Goal: Transaction & Acquisition: Purchase product/service

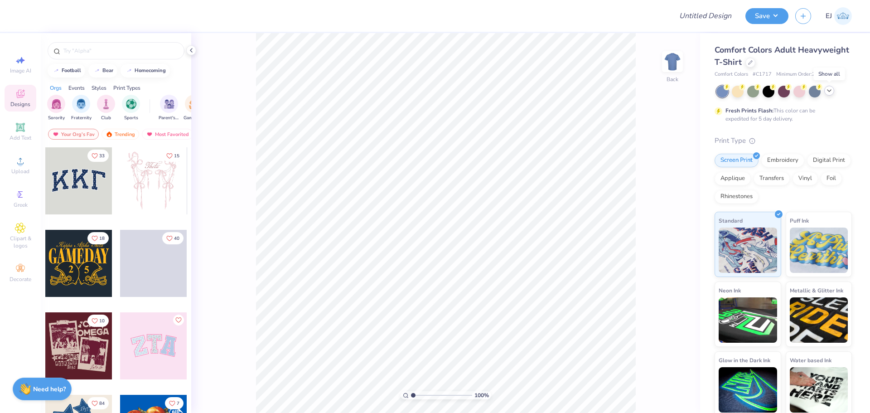
click at [828, 87] on icon at bounding box center [828, 90] width 7 height 7
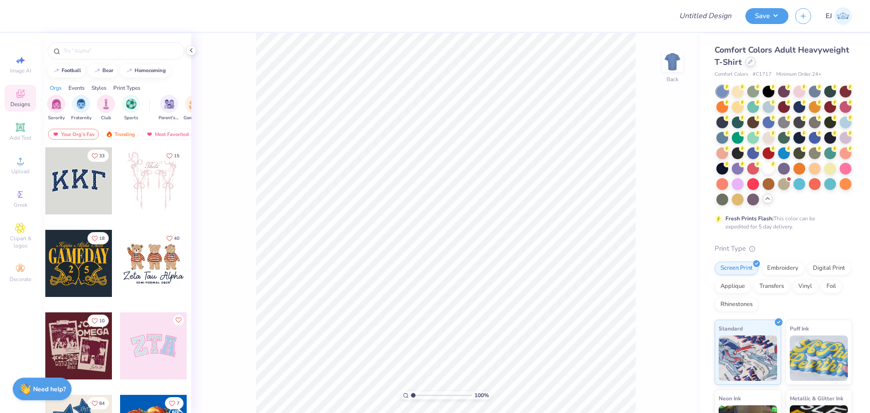
click at [752, 60] on icon at bounding box center [750, 61] width 5 height 5
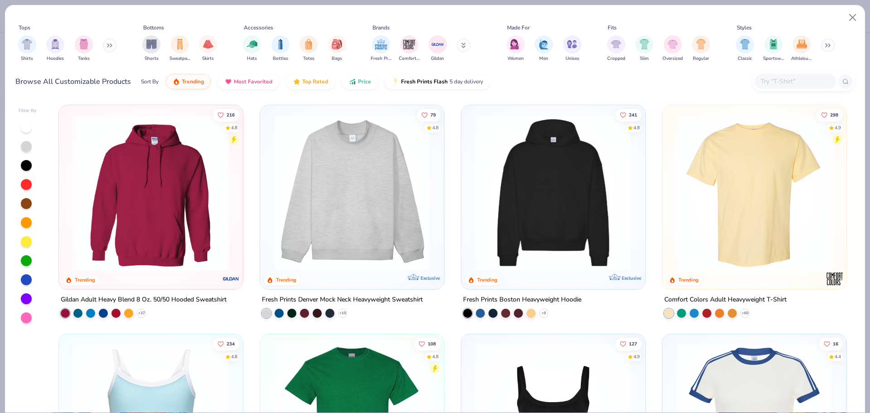
click at [792, 83] on input "text" at bounding box center [795, 81] width 70 height 10
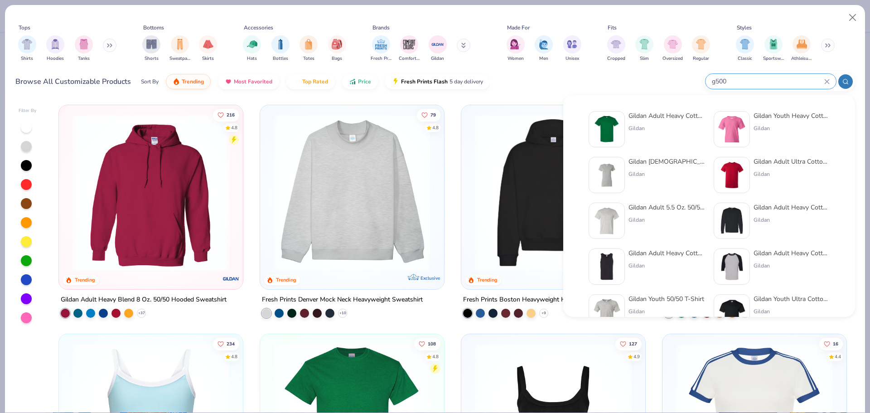
type input "g500"
click at [679, 117] on div "Gildan Adult Heavy Cotton T-Shirt" at bounding box center [666, 116] width 76 height 10
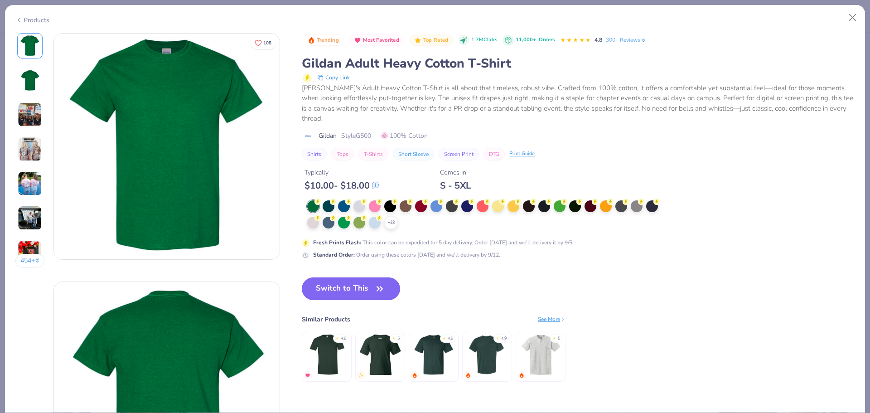
click at [343, 293] on button "Switch to This" at bounding box center [351, 288] width 98 height 23
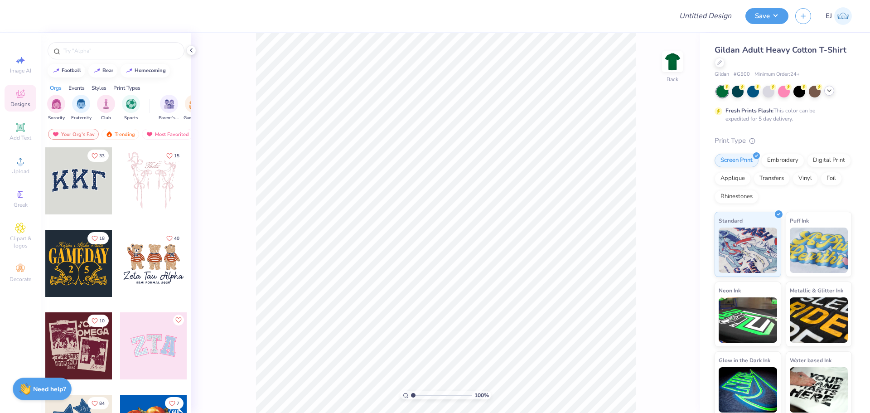
click at [826, 90] on icon at bounding box center [828, 90] width 7 height 7
